Goal: Task Accomplishment & Management: Use online tool/utility

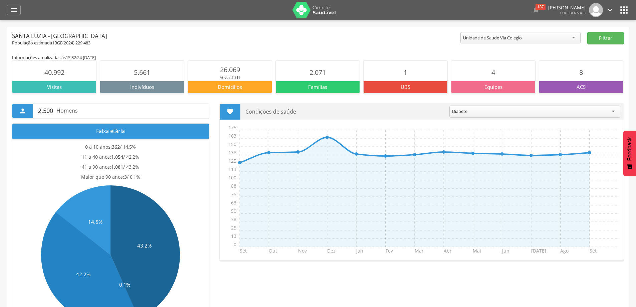
click at [576, 36] on div "Unidade de Saude Via Colegio" at bounding box center [520, 37] width 120 height 11
click at [557, 40] on div "Unidade de Saude Via Colegio" at bounding box center [520, 37] width 120 height 11
click at [12, 8] on icon "" at bounding box center [14, 10] width 8 height 8
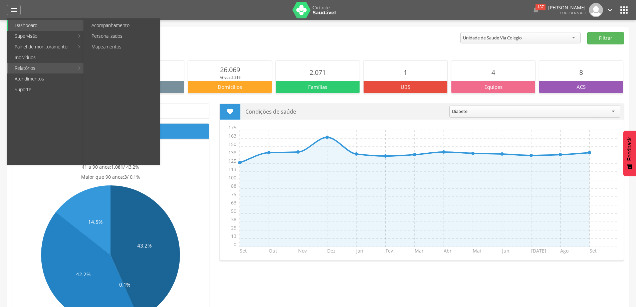
click at [29, 68] on link "Relatórios" at bounding box center [41, 68] width 66 height 11
click at [109, 25] on link "Acompanhamento" at bounding box center [122, 25] width 75 height 11
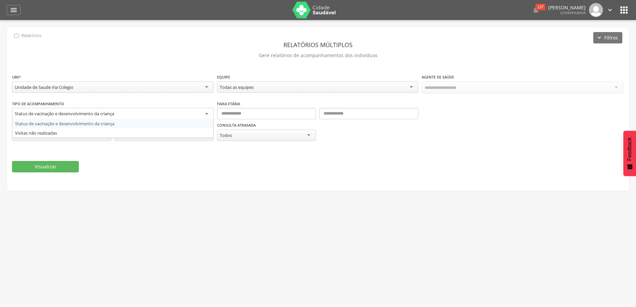
click at [208, 114] on div "Status de vacinação e desenvolvimento da criança" at bounding box center [113, 114] width 202 height 12
click at [184, 98] on div "**********" at bounding box center [318, 86] width 612 height 27
click at [307, 133] on div "Todos" at bounding box center [266, 135] width 99 height 12
click at [424, 146] on fieldset "**********" at bounding box center [318, 122] width 612 height 98
click at [207, 113] on div "Status de vacinação e desenvolvimento da criança" at bounding box center [113, 114] width 202 height 12
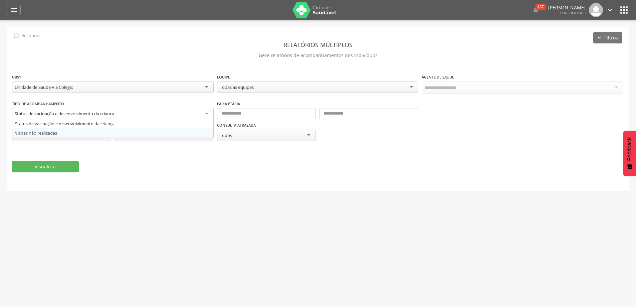
scroll to position [20, 0]
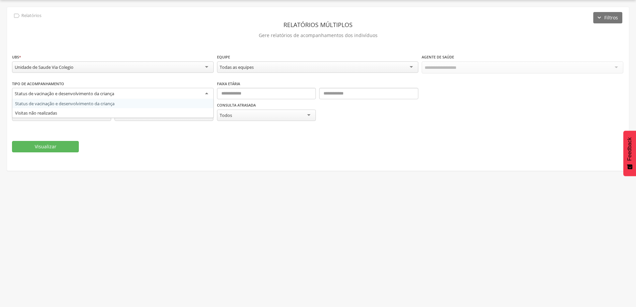
click at [58, 101] on div "**********" at bounding box center [318, 103] width 612 height 47
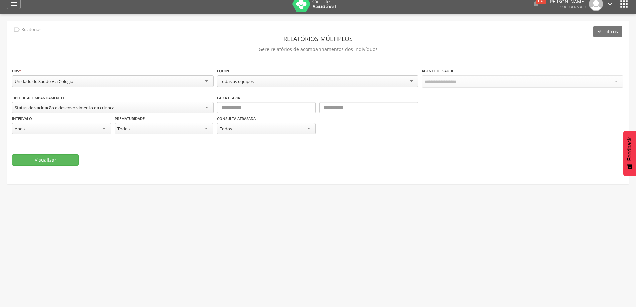
scroll to position [0, 0]
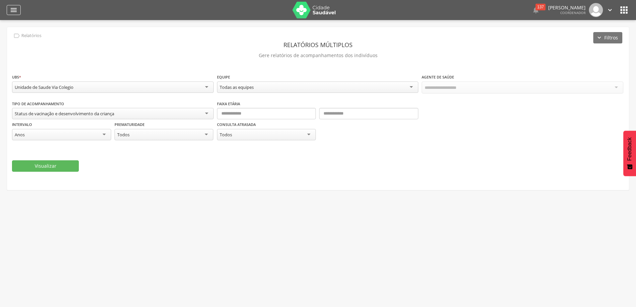
click at [17, 7] on icon "" at bounding box center [14, 10] width 8 height 8
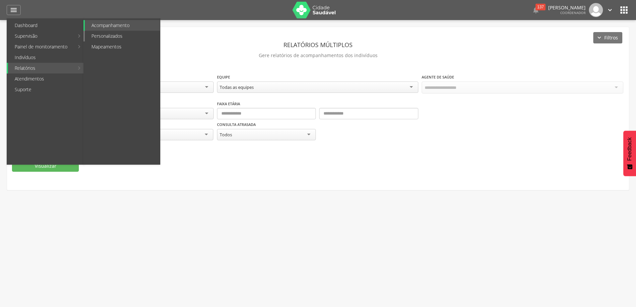
click at [110, 36] on link "Personalizados" at bounding box center [122, 36] width 75 height 11
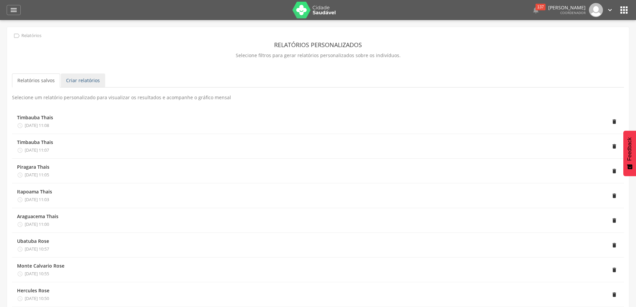
click at [79, 81] on link "Criar relatórios" at bounding box center [83, 80] width 44 height 14
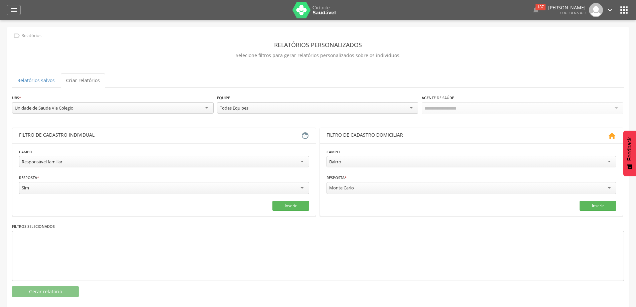
click at [304, 162] on div "Responsável familiar" at bounding box center [164, 161] width 290 height 11
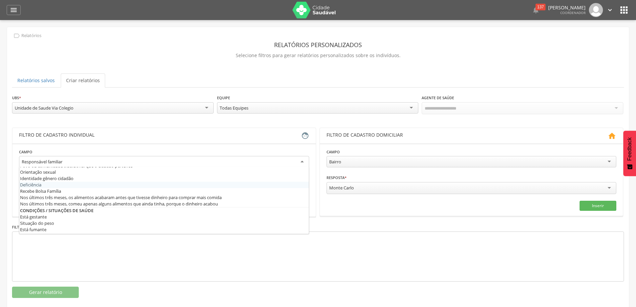
scroll to position [167, 0]
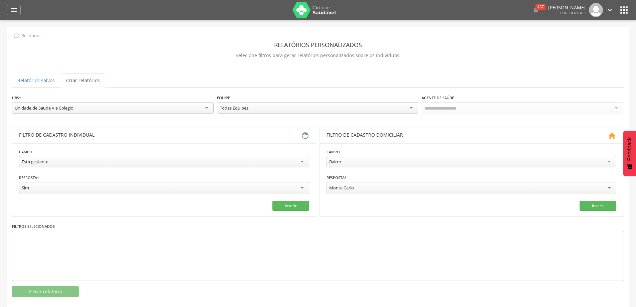
click at [611, 186] on div "Monte Carlo" at bounding box center [471, 188] width 290 height 12
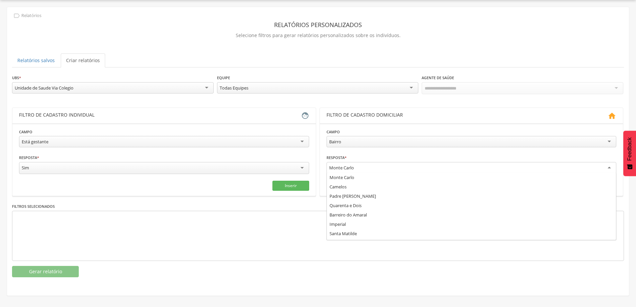
scroll to position [0, 0]
click at [299, 224] on div at bounding box center [318, 236] width 612 height 50
click at [304, 167] on div "Sim" at bounding box center [164, 168] width 290 height 12
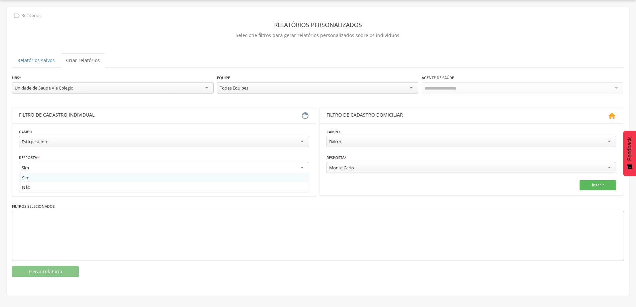
click at [33, 177] on fieldset "**********" at bounding box center [164, 159] width 290 height 62
click at [491, 221] on div at bounding box center [318, 235] width 612 height 50
click at [281, 185] on button "Inserir" at bounding box center [290, 185] width 37 height 10
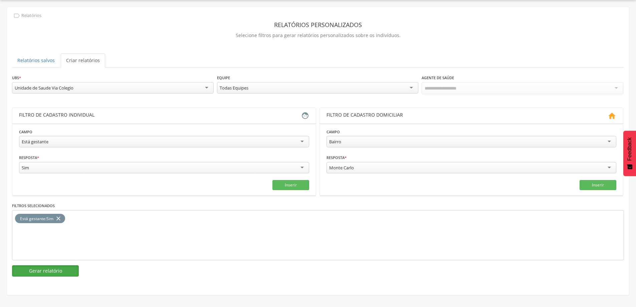
click at [52, 268] on button "Gerar relatório" at bounding box center [45, 270] width 67 height 11
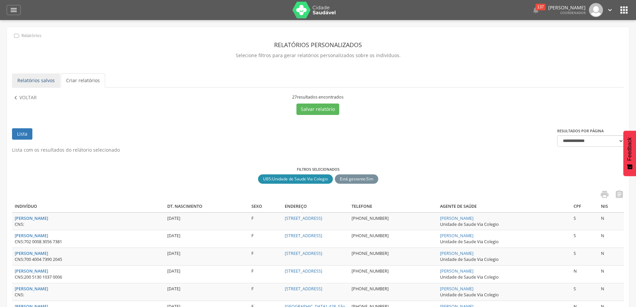
click at [28, 80] on link "Relatórios salvos" at bounding box center [36, 80] width 48 height 14
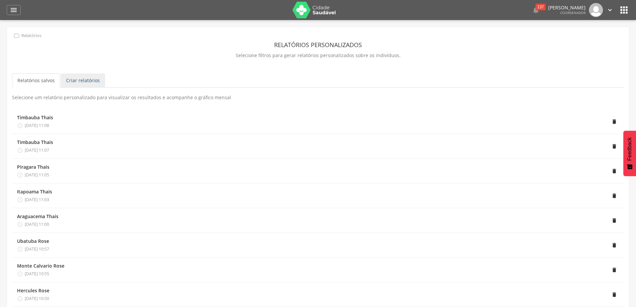
click at [78, 83] on link "Criar relatórios" at bounding box center [83, 80] width 44 height 14
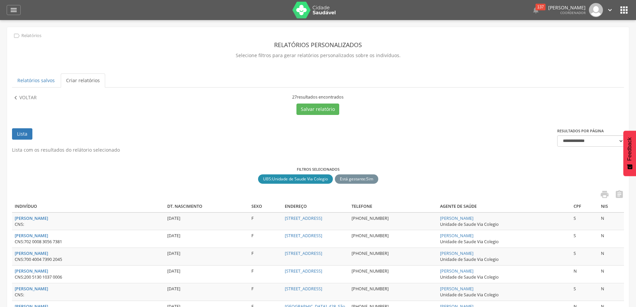
click at [71, 82] on link "Criar relatórios" at bounding box center [83, 80] width 44 height 14
click at [42, 80] on link "Relatórios salvos" at bounding box center [36, 80] width 48 height 14
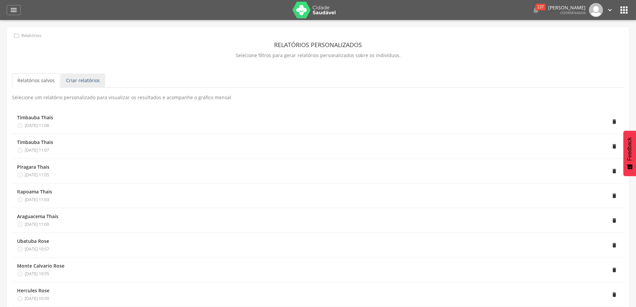
click at [75, 82] on link "Criar relatórios" at bounding box center [83, 80] width 44 height 14
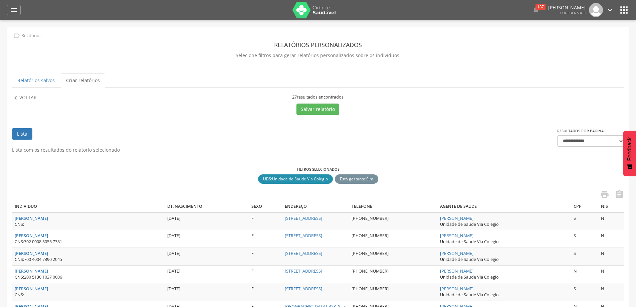
click at [21, 135] on link "Lista" at bounding box center [22, 133] width 20 height 11
click at [21, 94] on p "Voltar" at bounding box center [27, 97] width 17 height 7
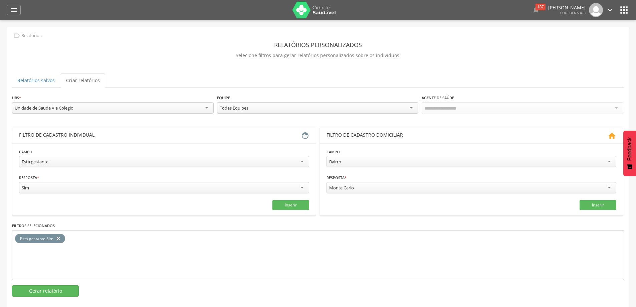
click at [299, 160] on div "Está gestante" at bounding box center [164, 161] width 290 height 11
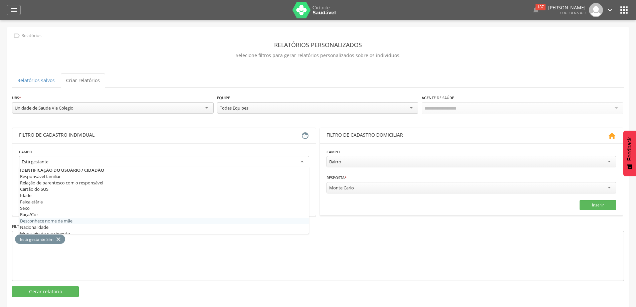
click at [338, 213] on section "**********" at bounding box center [471, 179] width 303 height 72
